Goal: Task Accomplishment & Management: Manage account settings

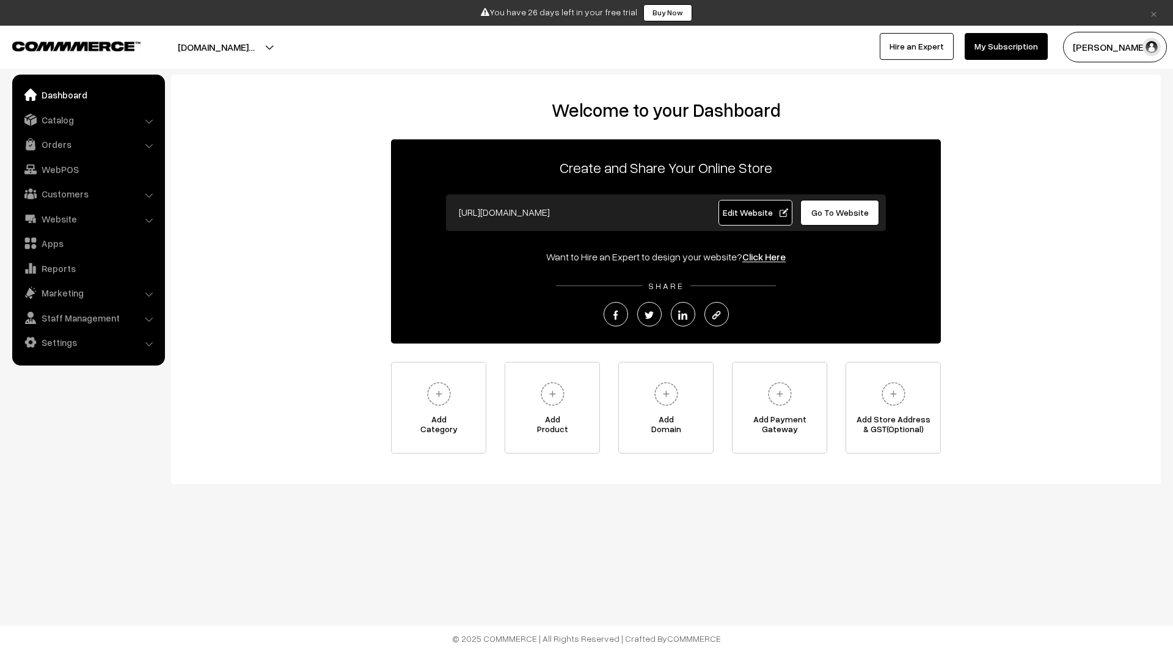
click at [764, 211] on span "Edit Website" at bounding box center [755, 212] width 65 height 10
click at [826, 214] on span "Go To Website" at bounding box center [839, 212] width 57 height 10
click at [737, 211] on span "Edit Website" at bounding box center [755, 212] width 65 height 10
click at [92, 343] on link "Settings" at bounding box center [87, 342] width 145 height 22
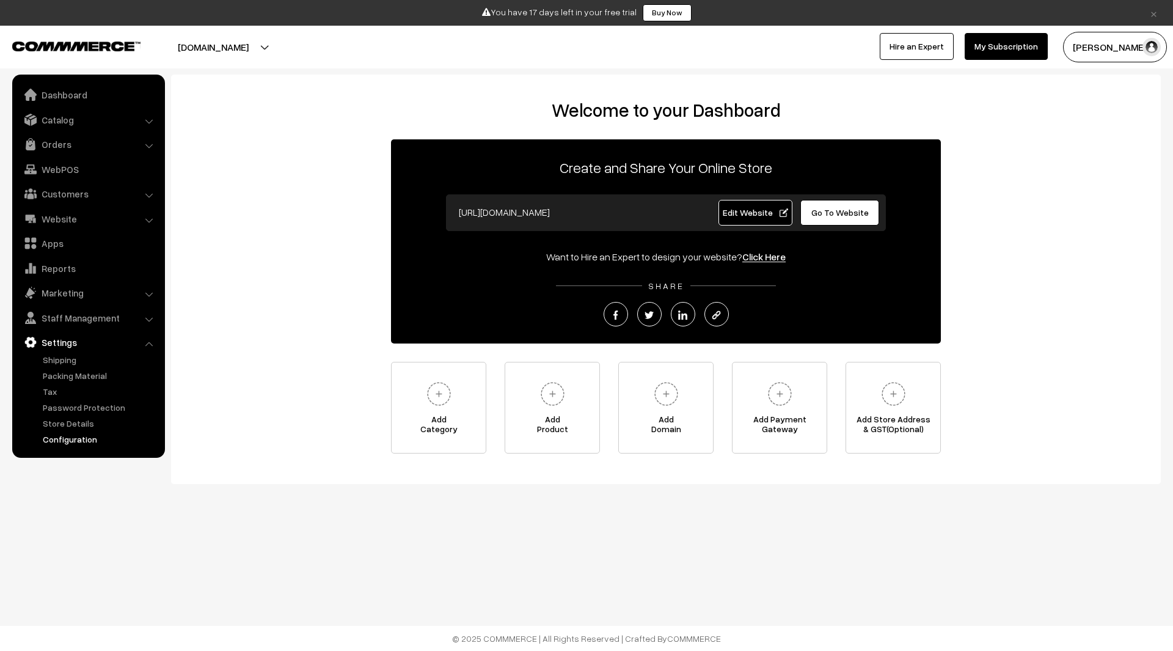
click at [87, 442] on link "Configuration" at bounding box center [100, 438] width 121 height 13
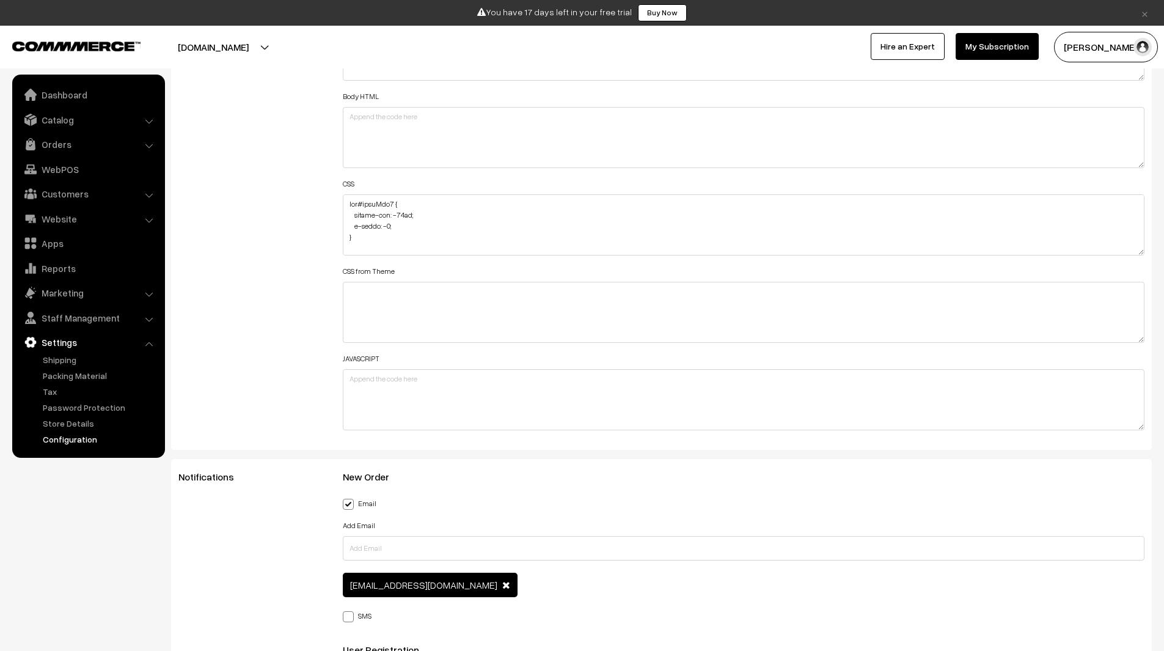
scroll to position [1454, 0]
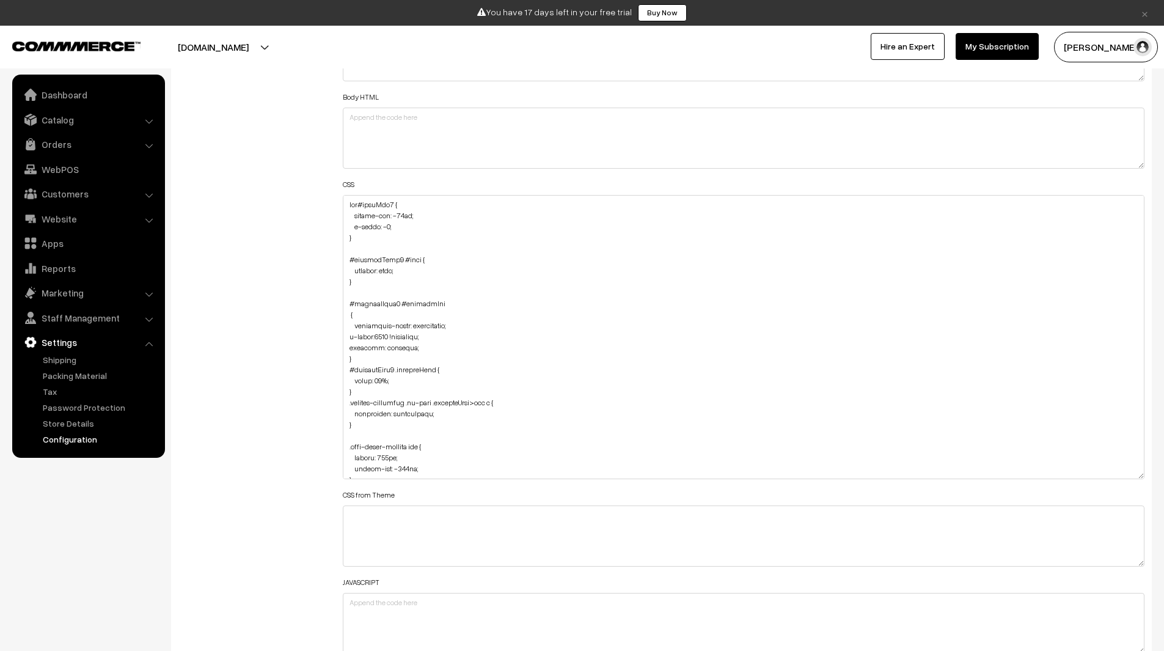
drag, startPoint x: 1139, startPoint y: 252, endPoint x: 1159, endPoint y: 476, distance: 225.0
click at [1159, 476] on div "General Language English English Default Country Afghanistan Albania Algeria Am…" at bounding box center [661, 576] width 999 height 3804
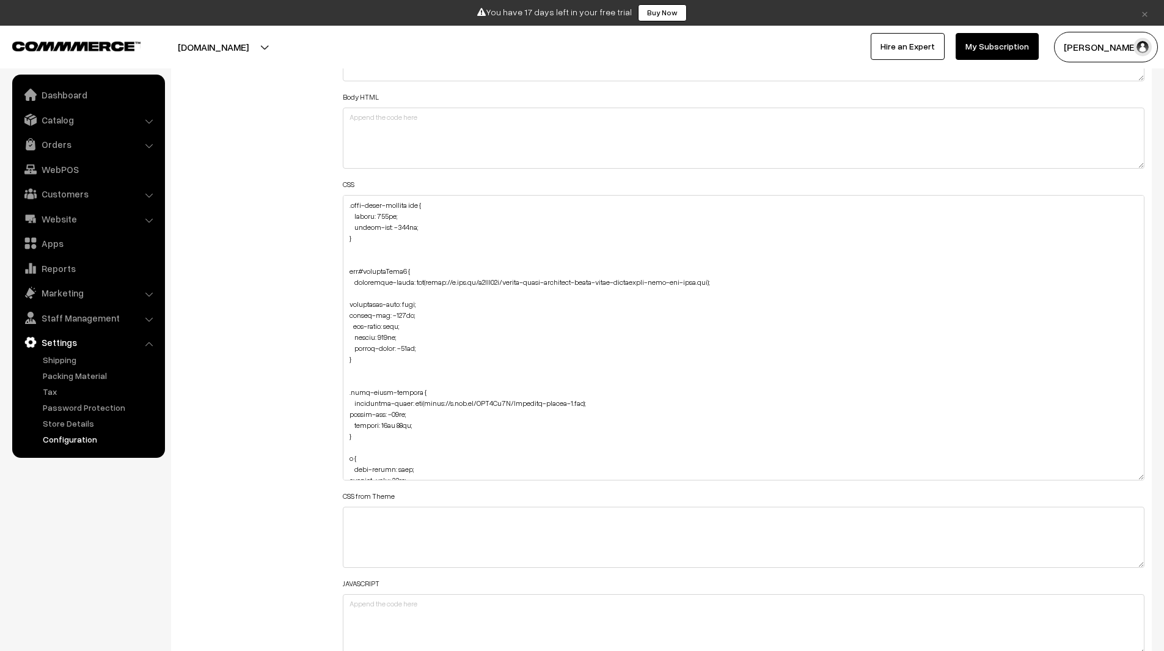
scroll to position [243, 0]
click at [716, 282] on textarea at bounding box center [744, 337] width 802 height 285
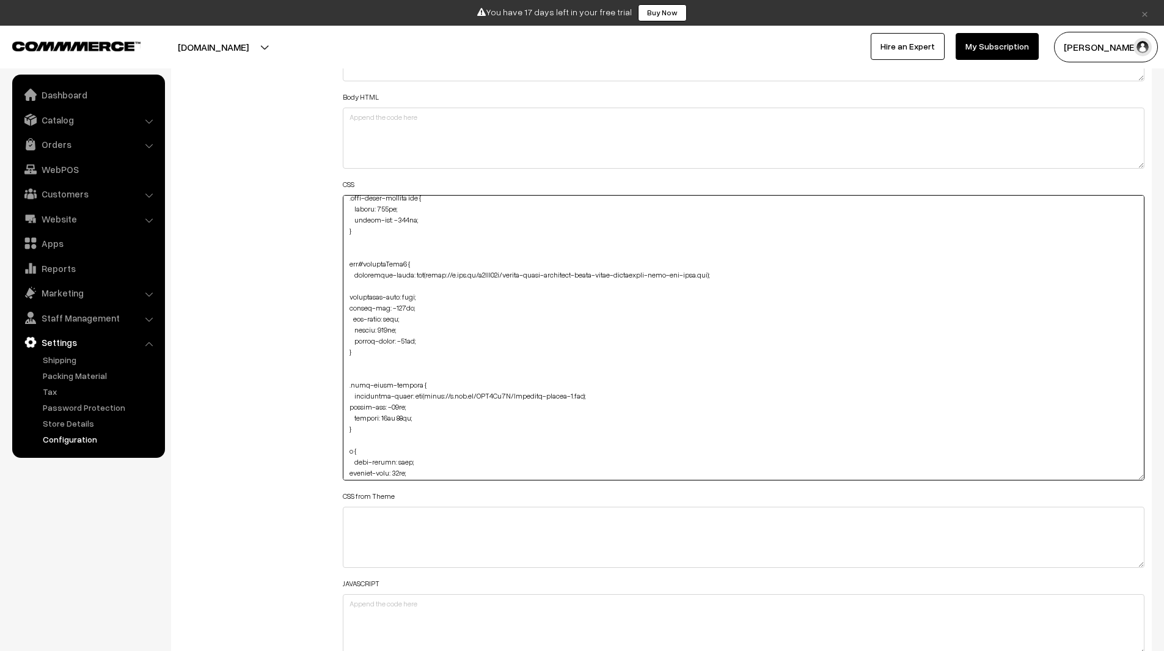
scroll to position [252, 0]
drag, startPoint x: 360, startPoint y: 429, endPoint x: 346, endPoint y: 381, distance: 50.8
click at [346, 381] on textarea at bounding box center [744, 337] width 802 height 285
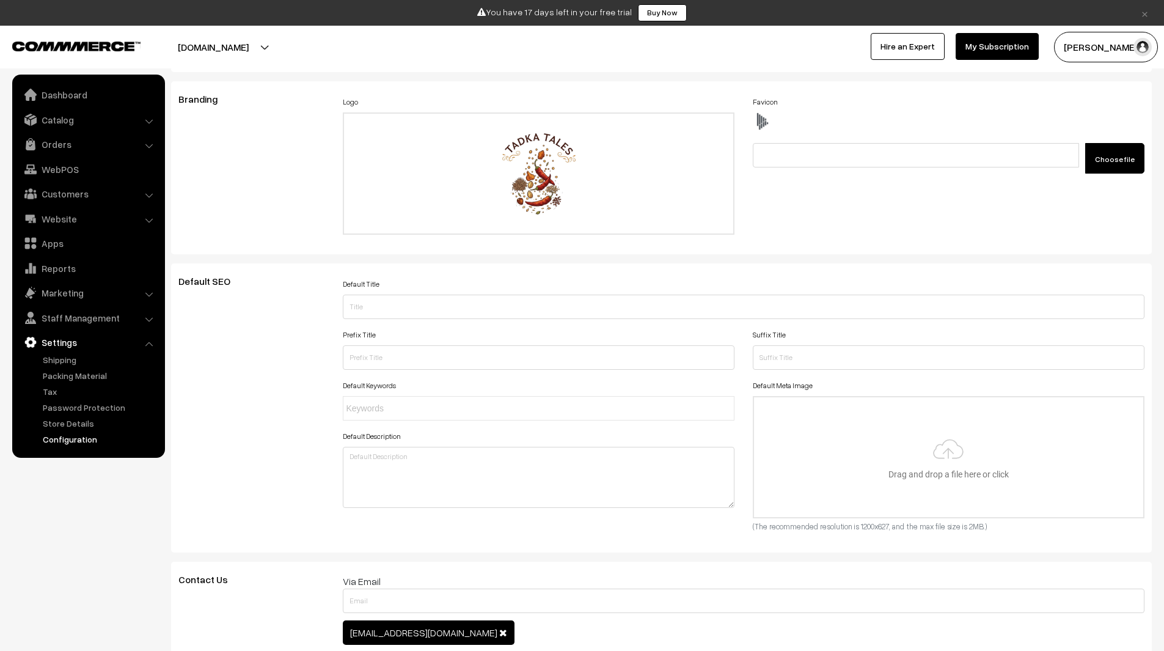
scroll to position [0, 0]
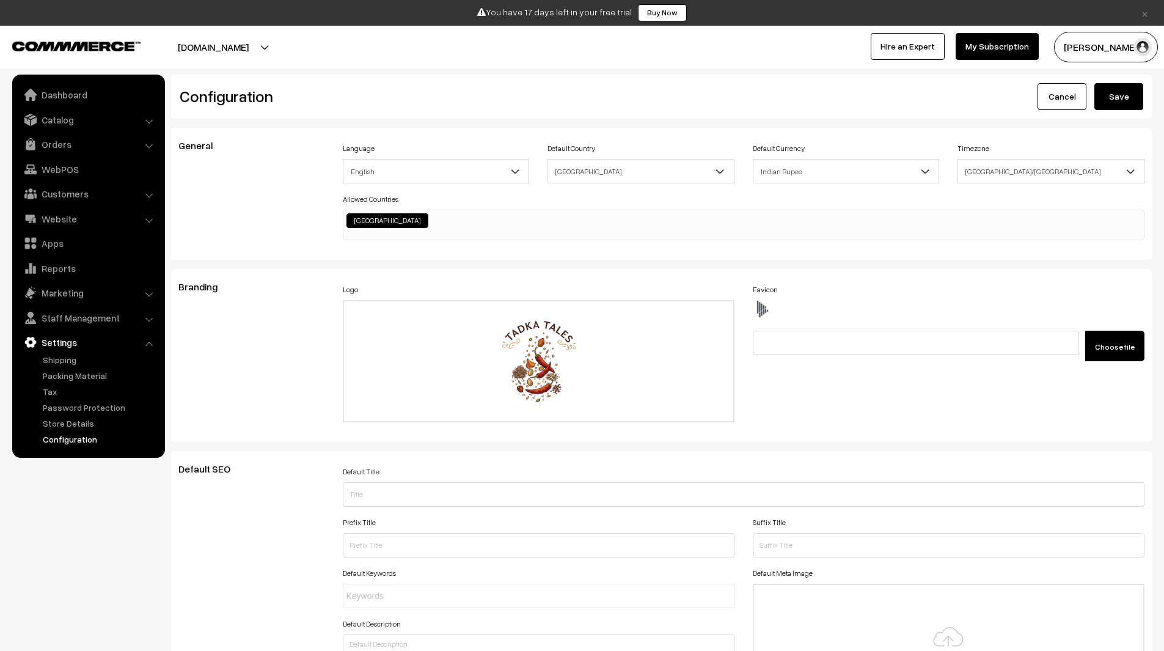
type textarea "img#homeImg2 { margin-top: -86px; z-index: -1; } #productType1 #name { display:…"
click at [1118, 106] on button "Save" at bounding box center [1118, 96] width 49 height 27
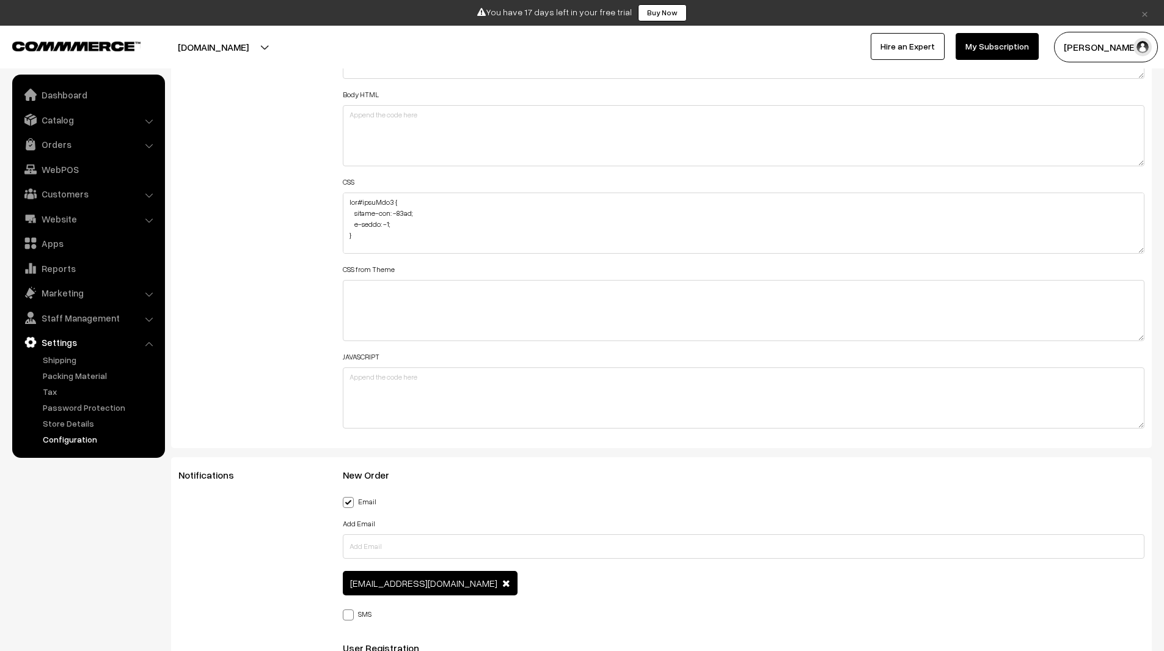
scroll to position [1456, 0]
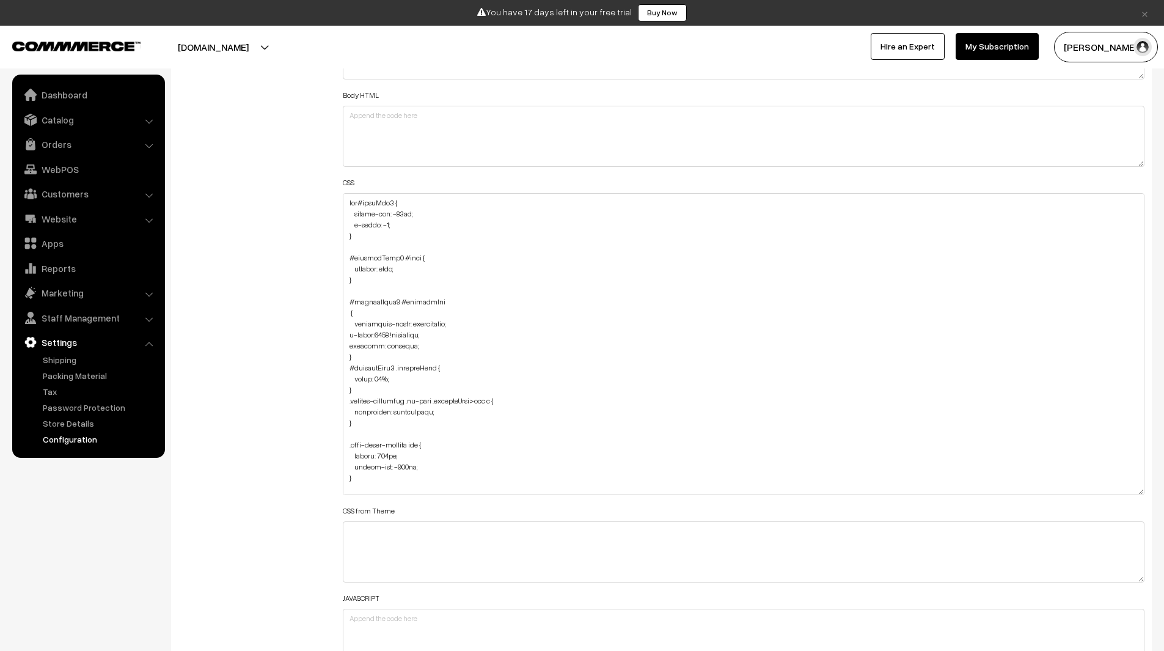
drag, startPoint x: 1138, startPoint y: 251, endPoint x: 1167, endPoint y: 519, distance: 269.1
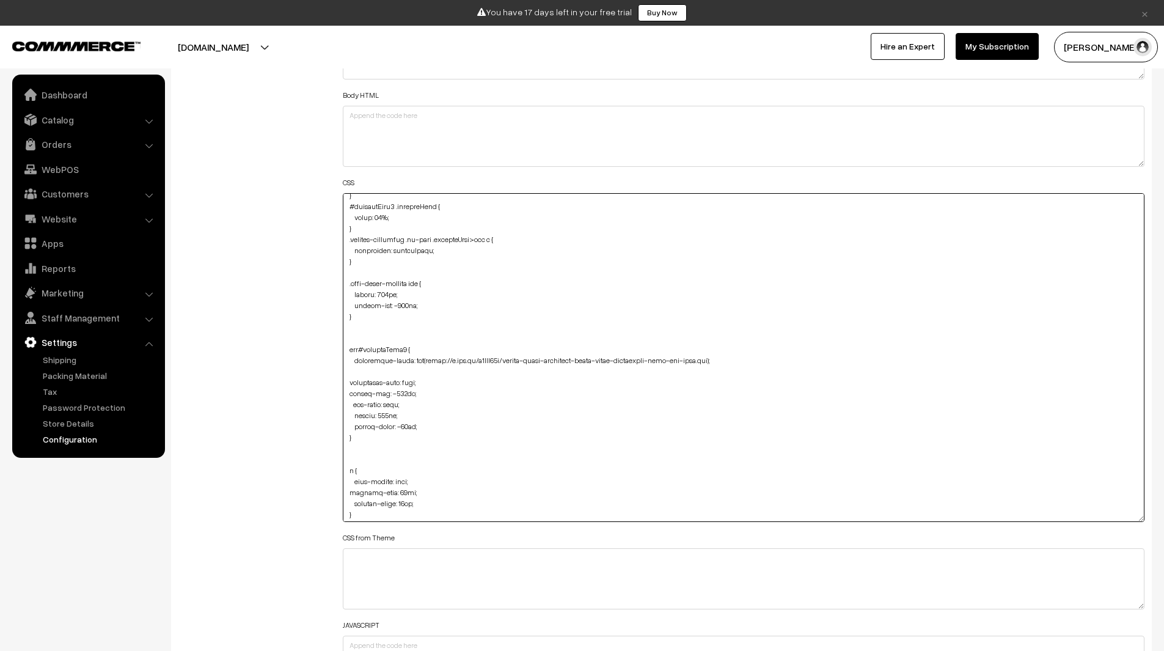
click at [360, 315] on textarea at bounding box center [744, 357] width 802 height 329
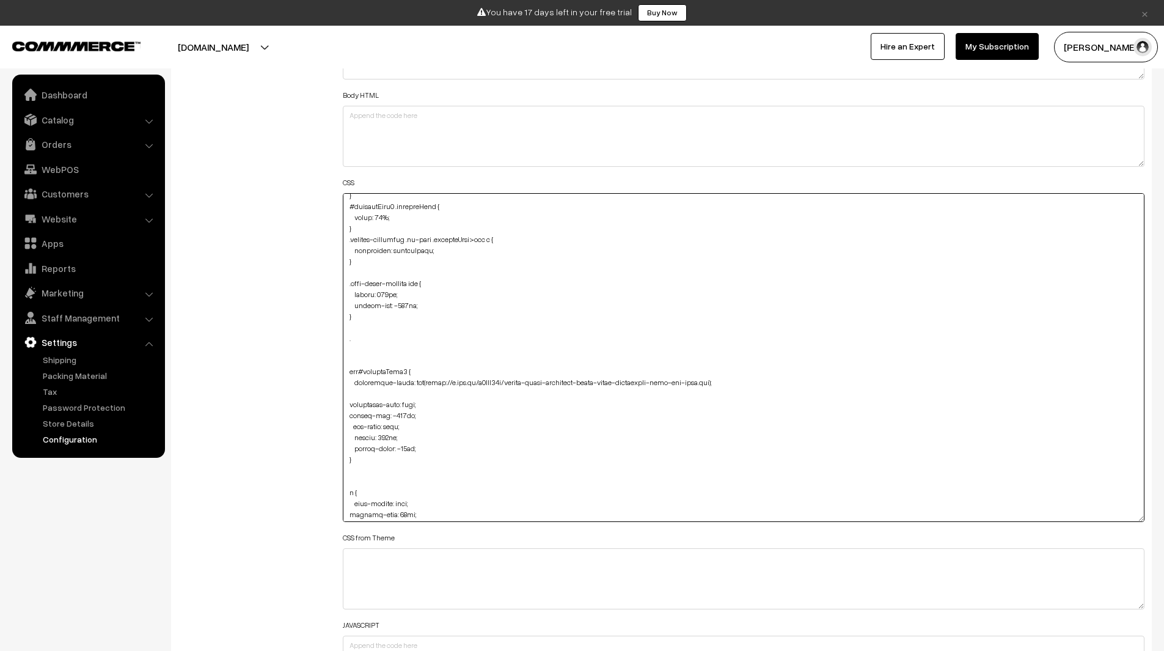
paste textarea "html-embed-section"
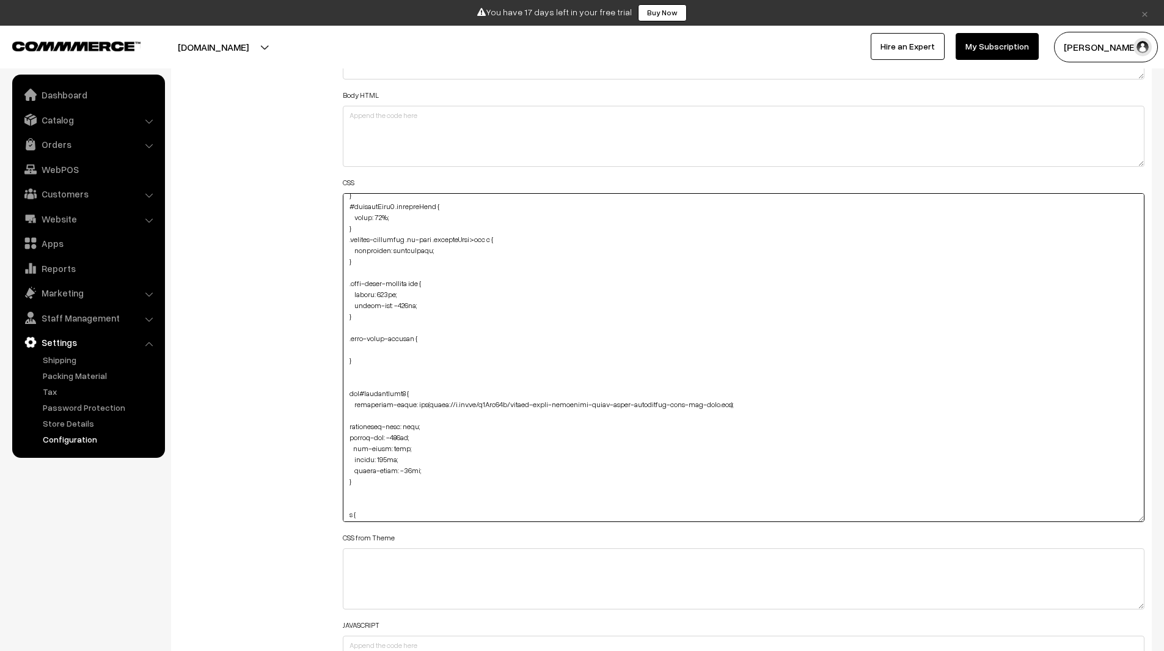
click at [390, 351] on textarea at bounding box center [744, 357] width 802 height 329
paste textarea "margin: -48px 0px 0px 0px; padding-bottom: 59px;"
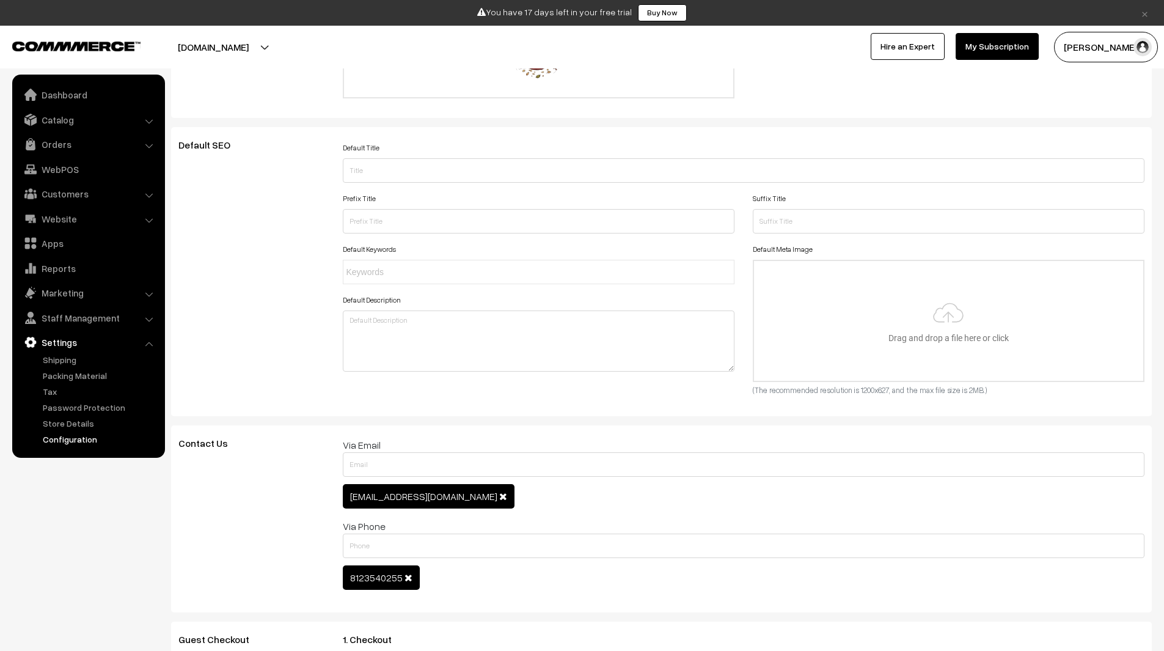
scroll to position [0, 0]
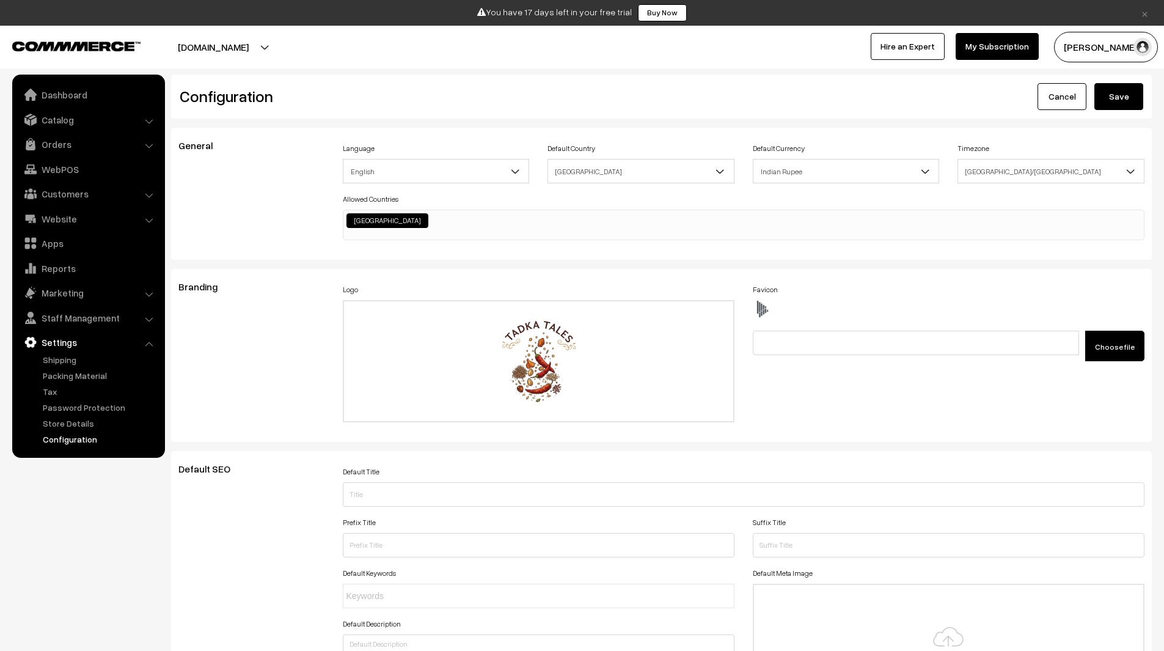
type textarea "img#homeImg2 { margin-top: -86px; z-index: -1; } #productType1 #name { display:…"
click at [1113, 95] on button "Save" at bounding box center [1118, 96] width 49 height 27
